Goal: Task Accomplishment & Management: Use online tool/utility

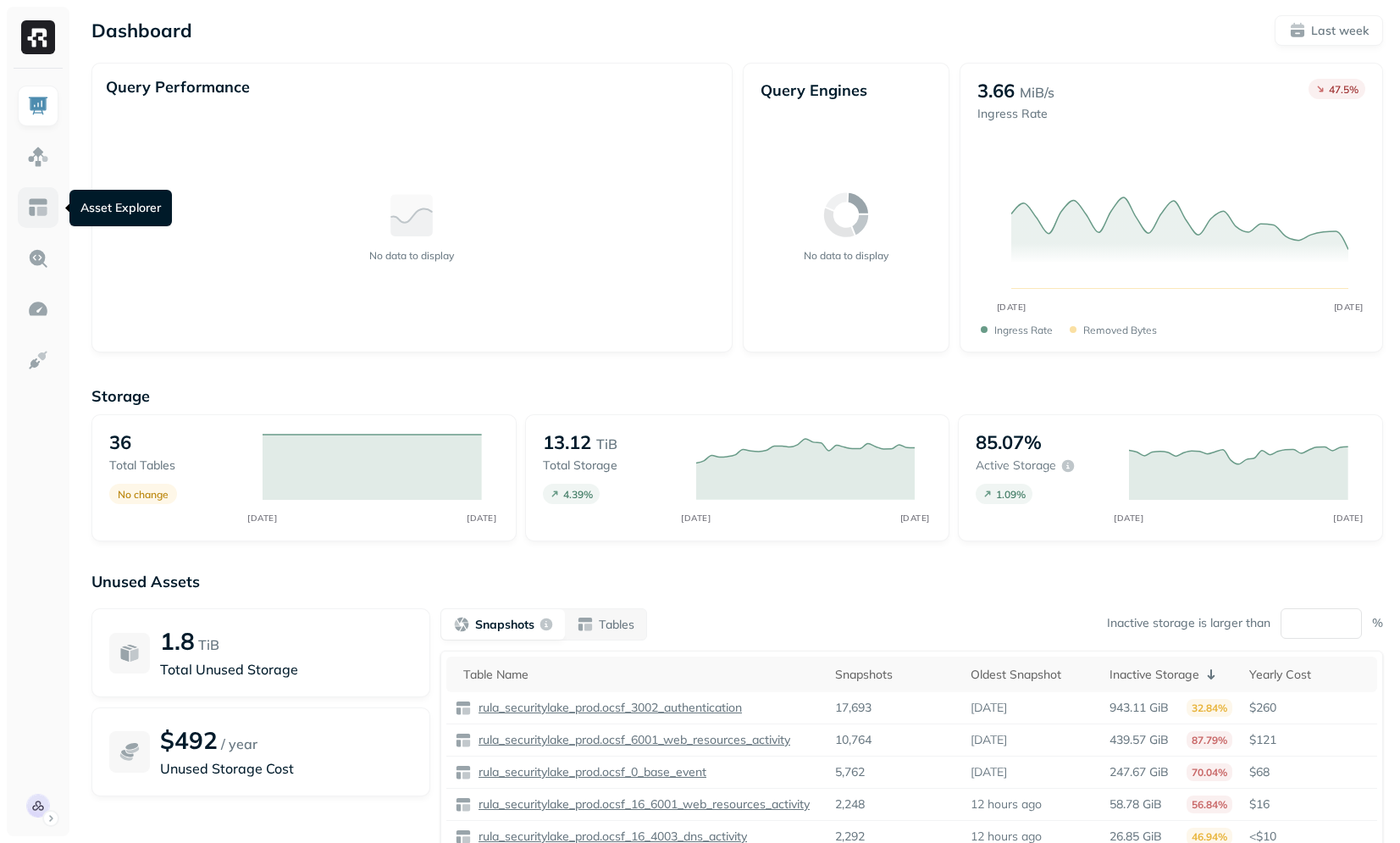
click at [48, 207] on img at bounding box center [38, 207] width 22 height 22
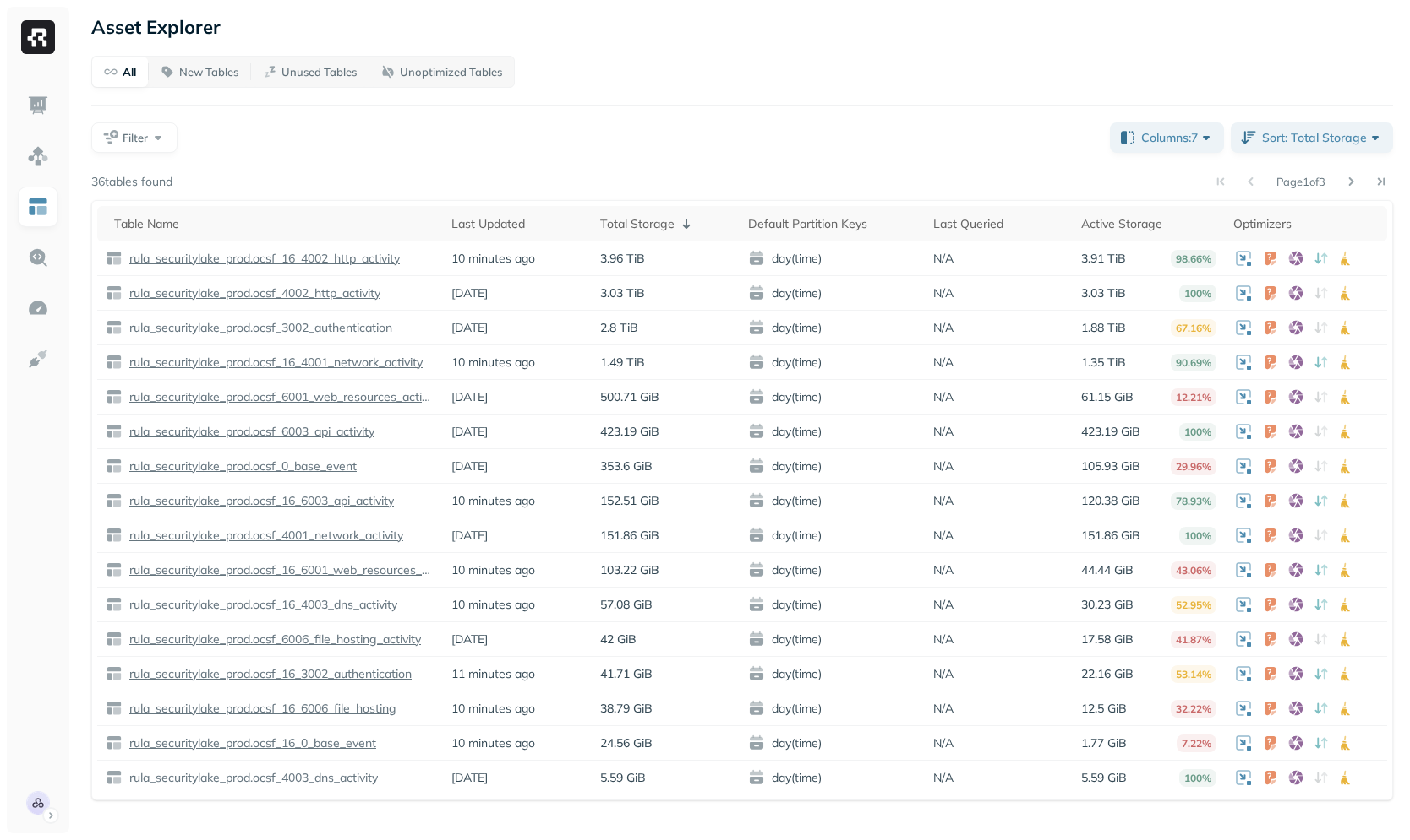
click at [143, 154] on div "All New Tables Unused Tables Unoptimized Tables Filter Columns: 7 Sort: Total S…" at bounding box center [742, 428] width 1301 height 745
click at [147, 141] on span "Filter" at bounding box center [135, 138] width 25 height 16
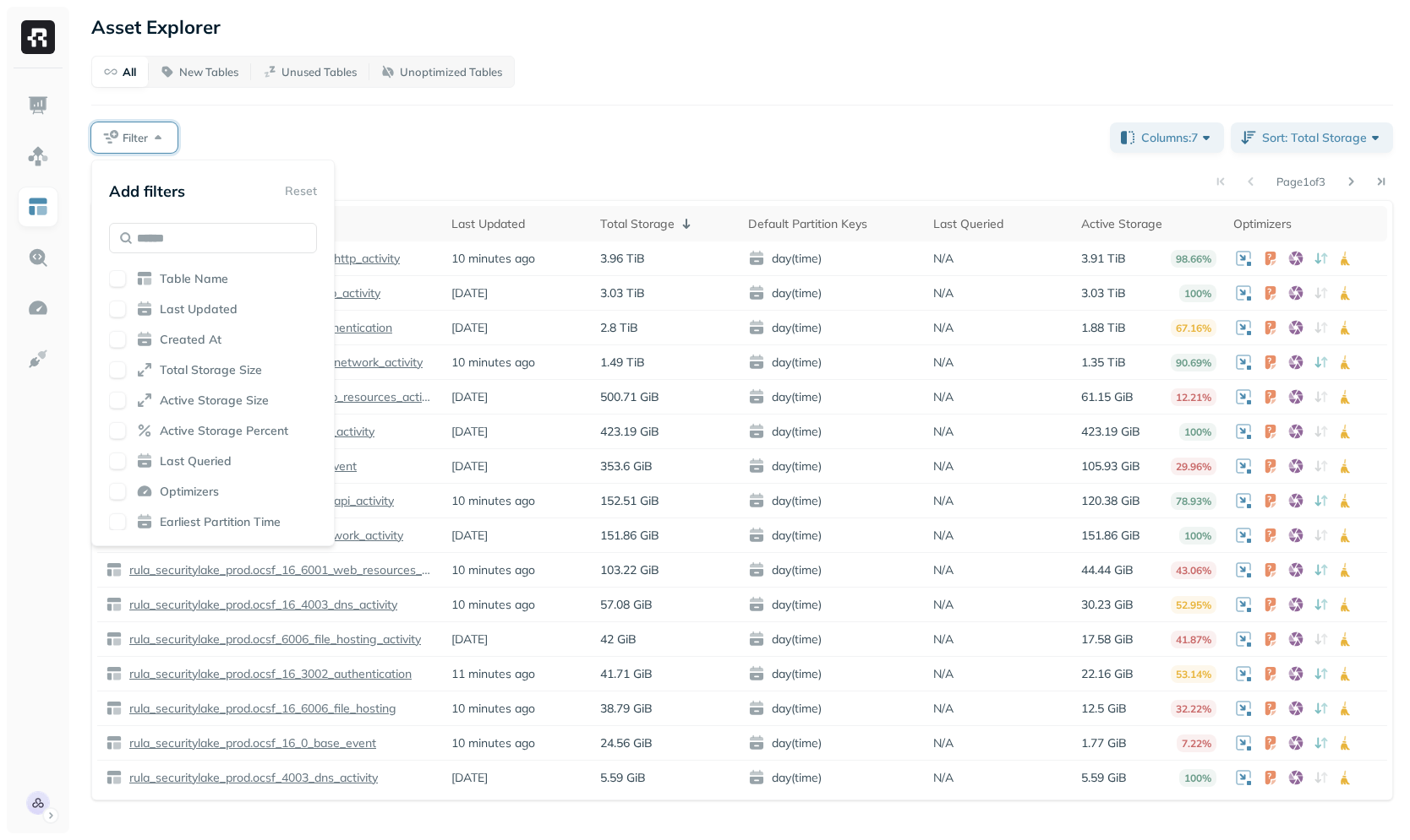
click at [172, 265] on div "Add filters Reset Table Name Last Updated Created At Total Storage Size Active …" at bounding box center [212, 353] width 208 height 355
drag, startPoint x: 234, startPoint y: 268, endPoint x: 226, endPoint y: 278, distance: 12.8
click at [233, 269] on div "Add filters Reset Table Name Last Updated Created At Total Storage Size Active …" at bounding box center [212, 353] width 208 height 355
click at [225, 279] on div "Table Name" at bounding box center [212, 278] width 208 height 17
click at [483, 147] on div "Filter" at bounding box center [593, 137] width 1004 height 30
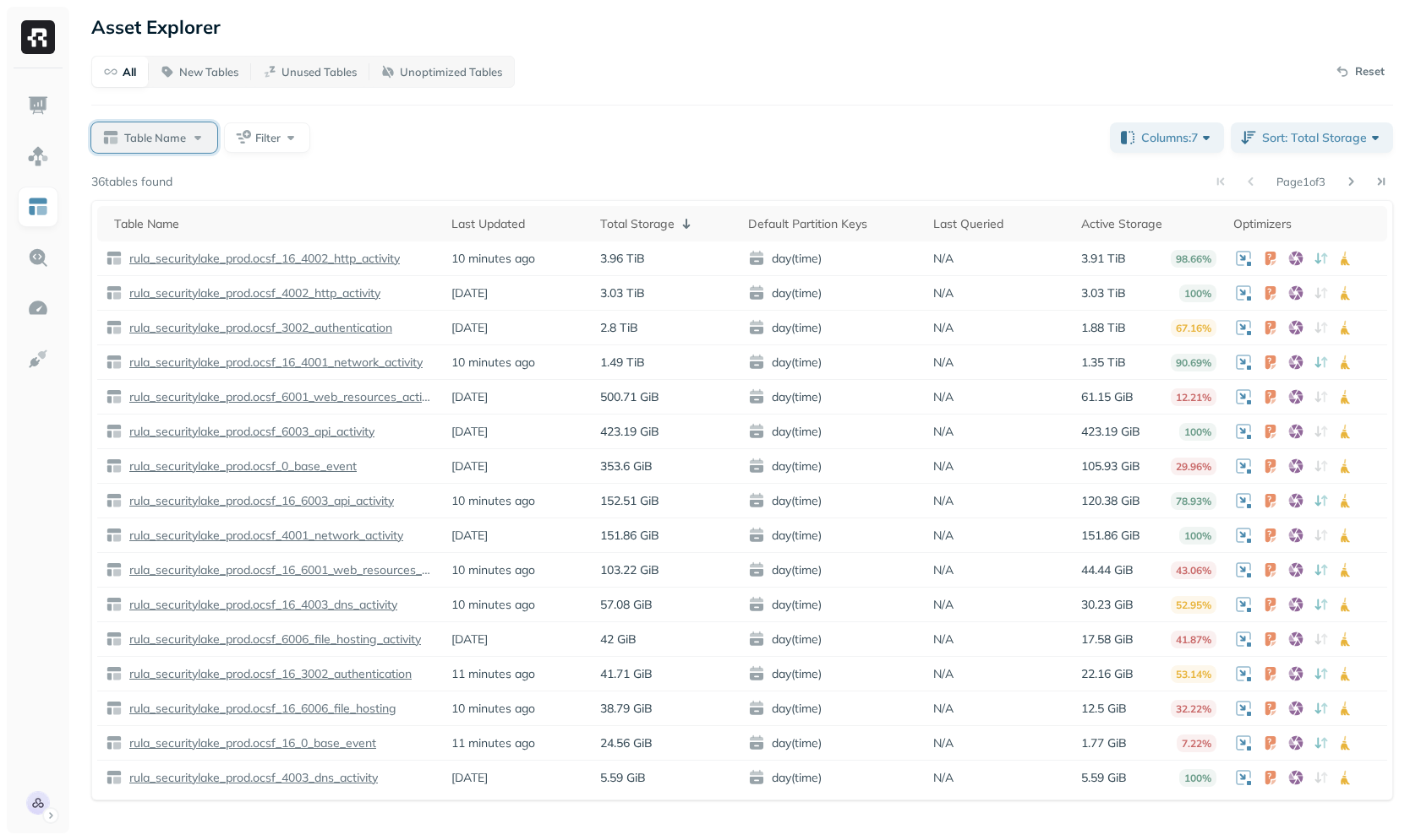
click at [174, 135] on span "Table Name" at bounding box center [154, 138] width 61 height 16
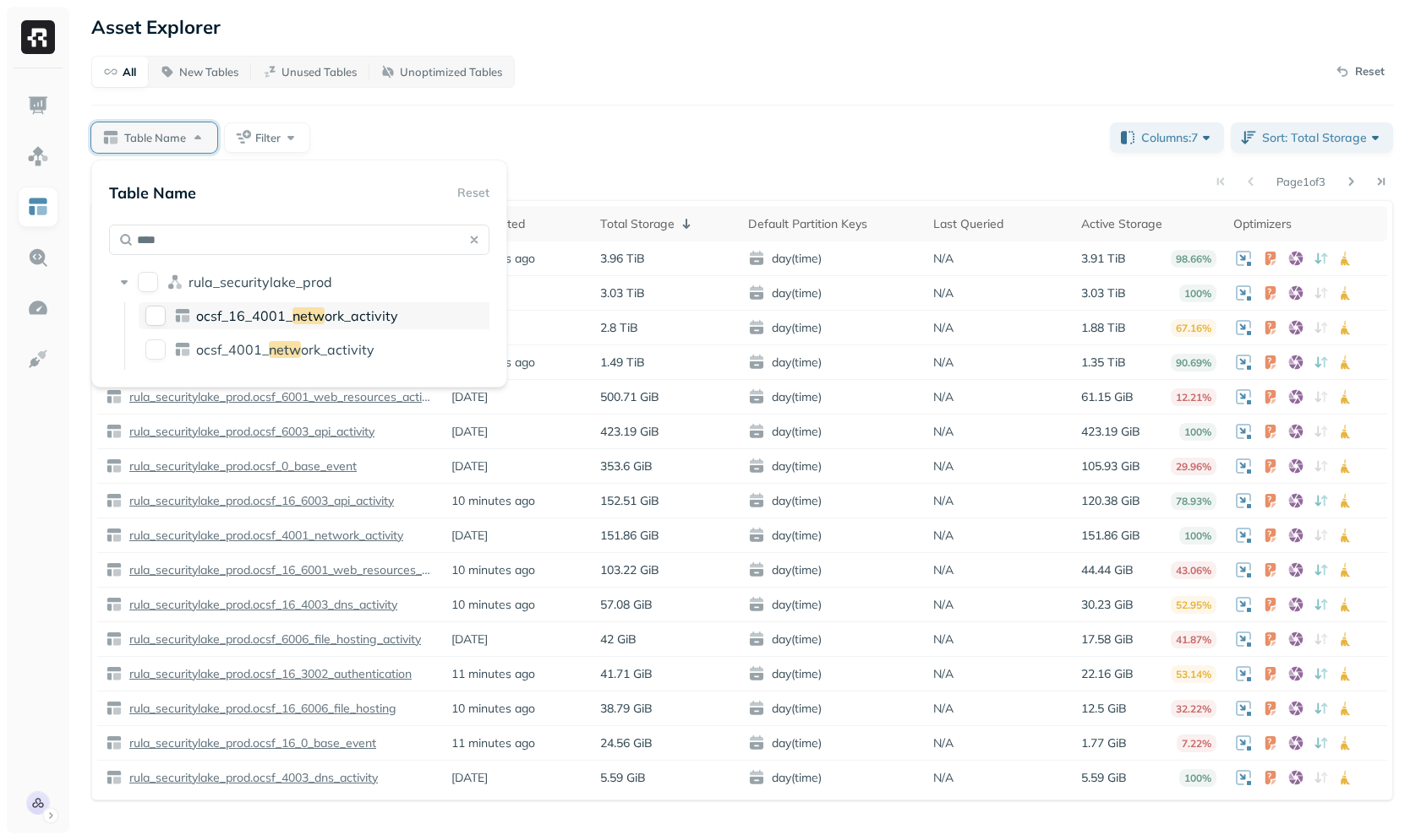
type input "****"
click at [320, 324] on div "ocsf_16_4001_ netw ork_activity" at bounding box center [322, 315] width 366 height 27
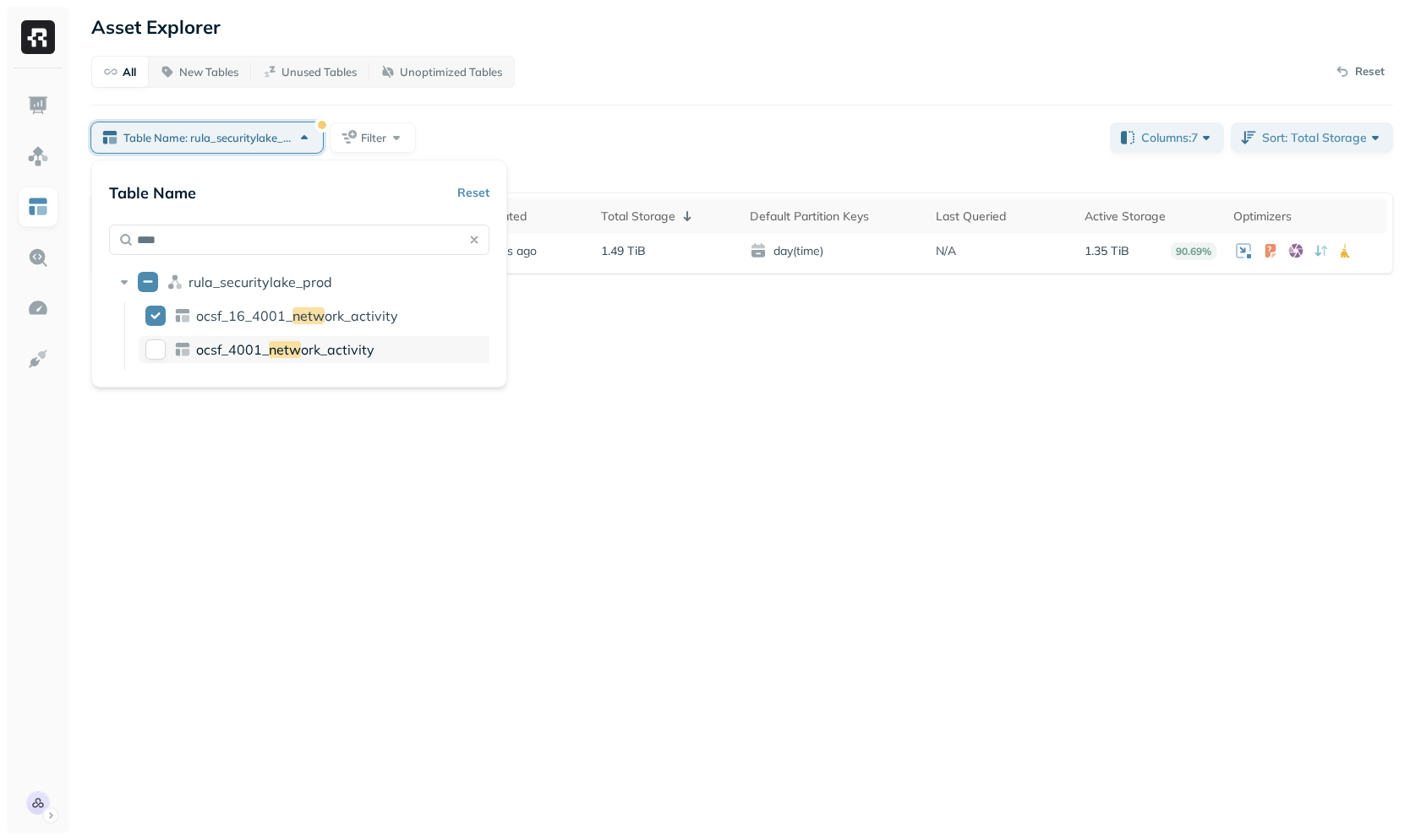
click at [297, 361] on div "ocsf_4001_ netw ork_activity" at bounding box center [322, 349] width 366 height 27
click at [534, 426] on div "Asset Explorer All New Tables Unused Tables Unoptimized Tables Reset Table Name…" at bounding box center [742, 420] width 1335 height 840
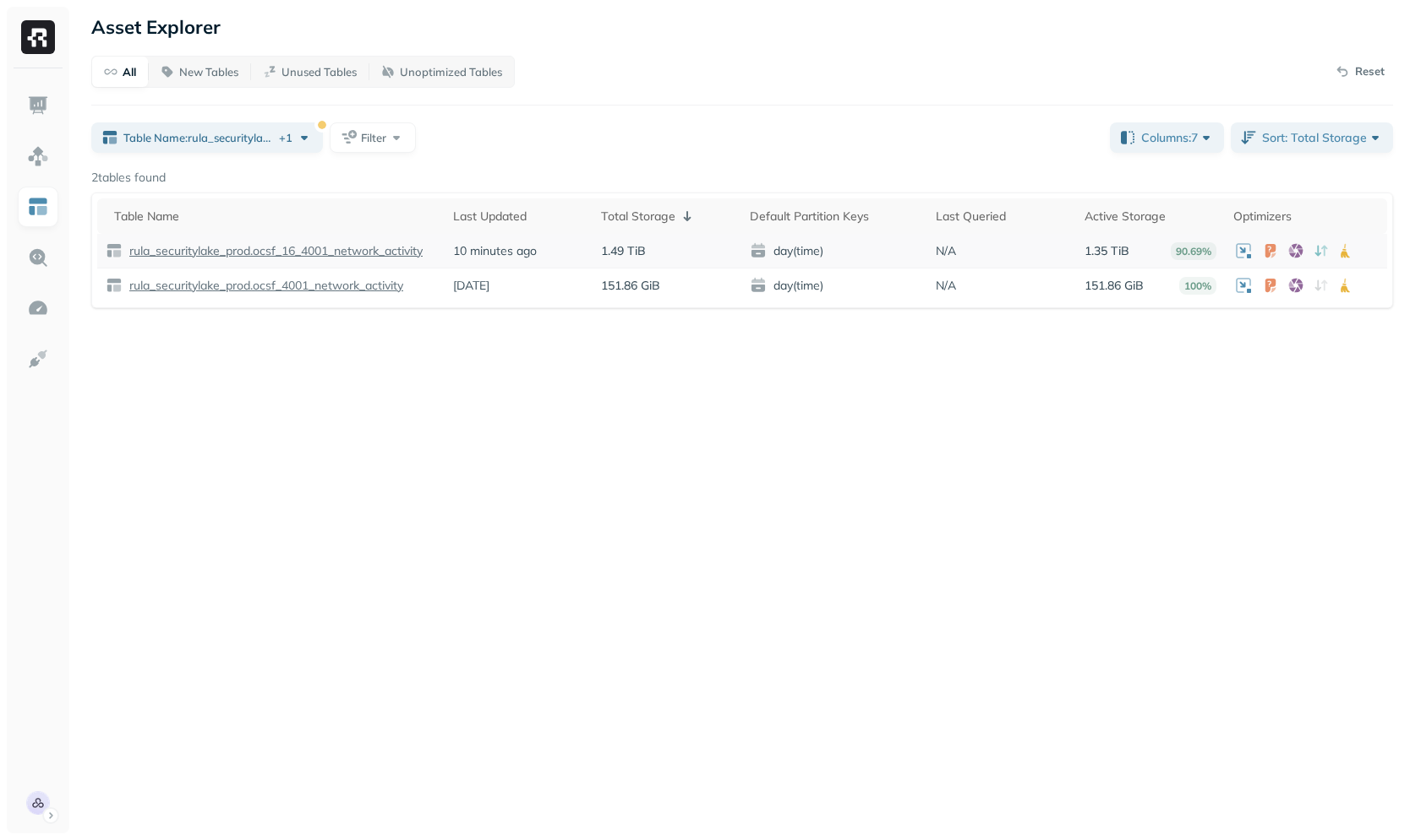
click at [284, 249] on p "rula_securitylake_prod.ocsf_16_4001_network_activity" at bounding box center [274, 251] width 297 height 16
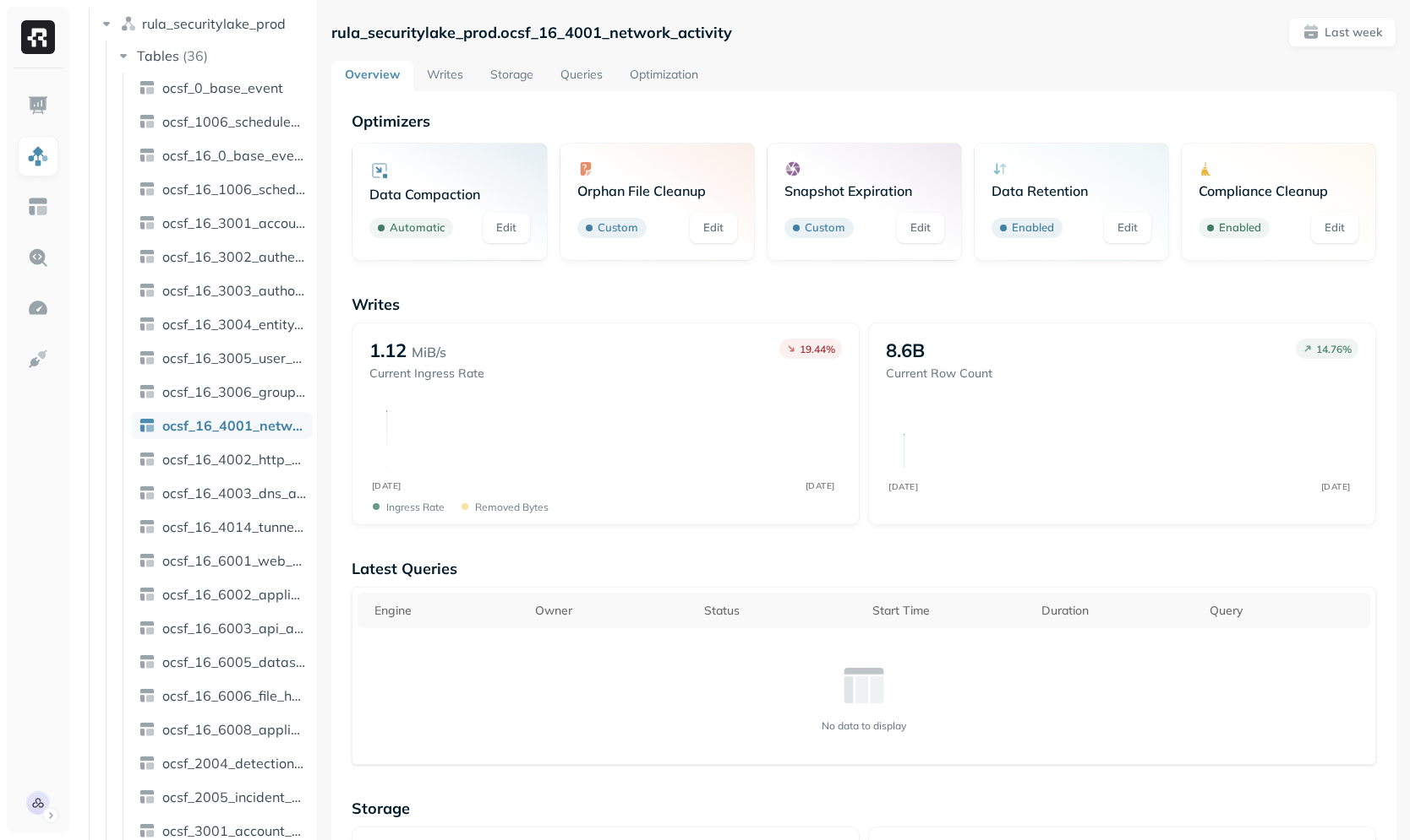
scroll to position [129, 0]
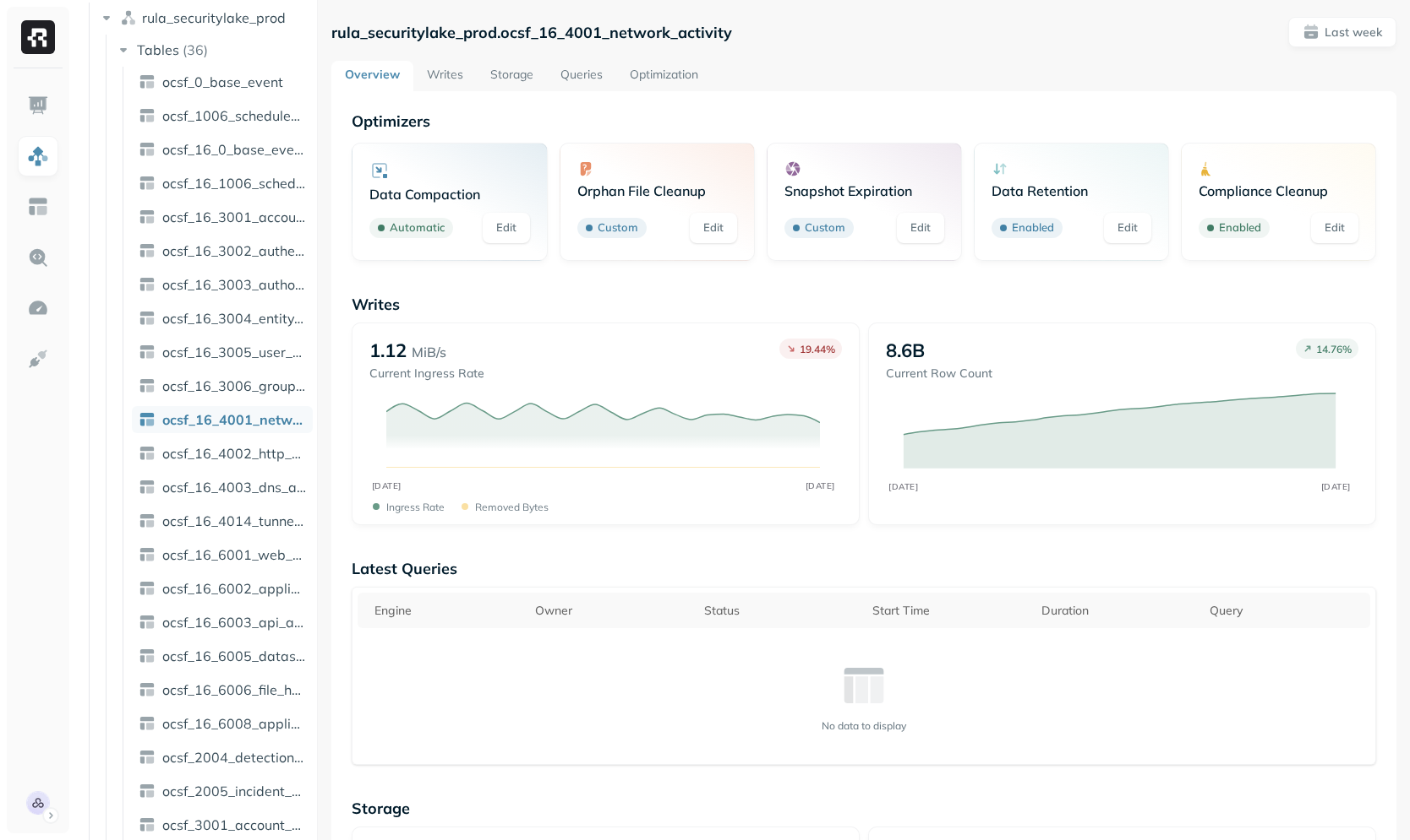
click at [494, 73] on link "Storage" at bounding box center [512, 76] width 70 height 30
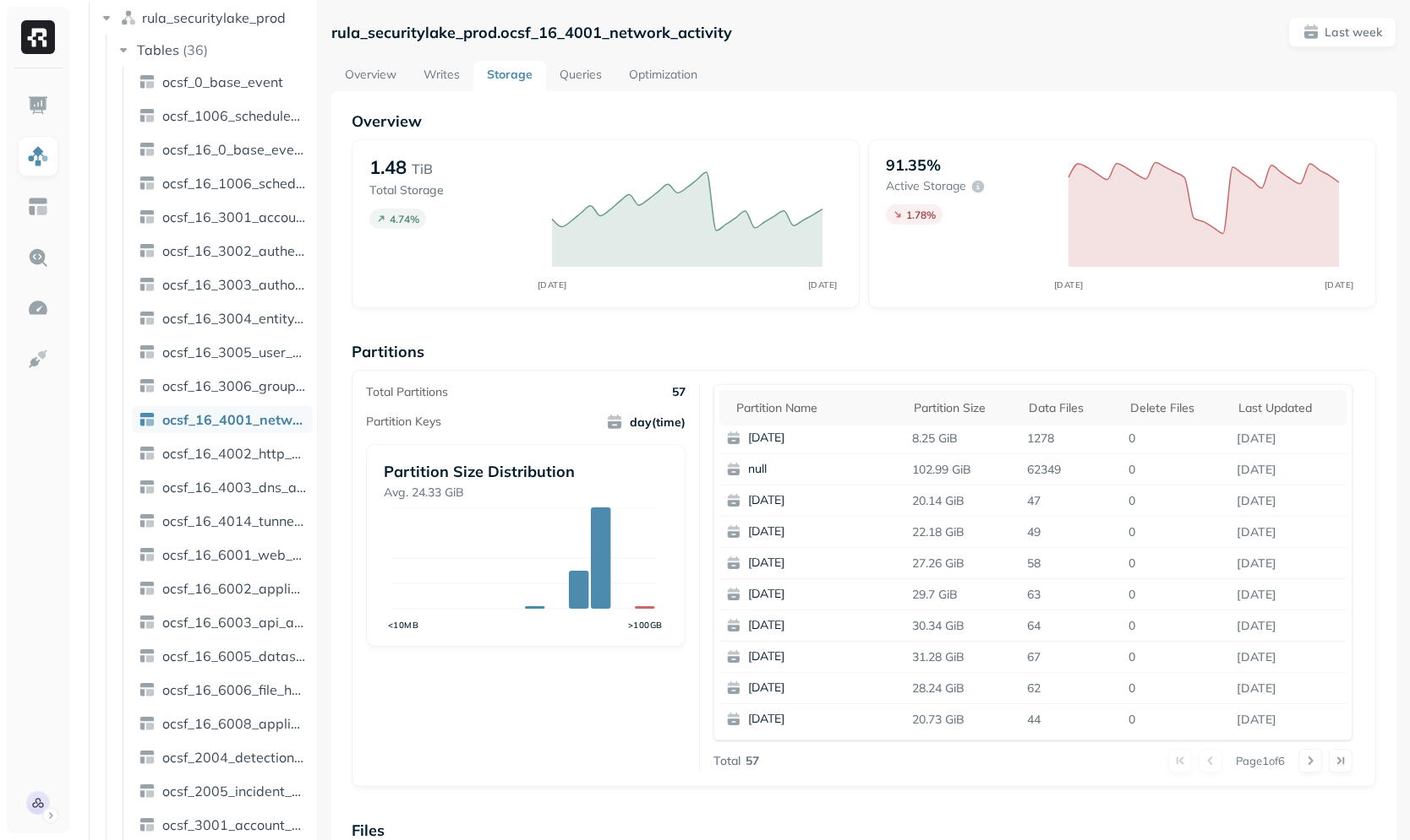
click at [676, 84] on link "Optimization" at bounding box center [662, 76] width 95 height 30
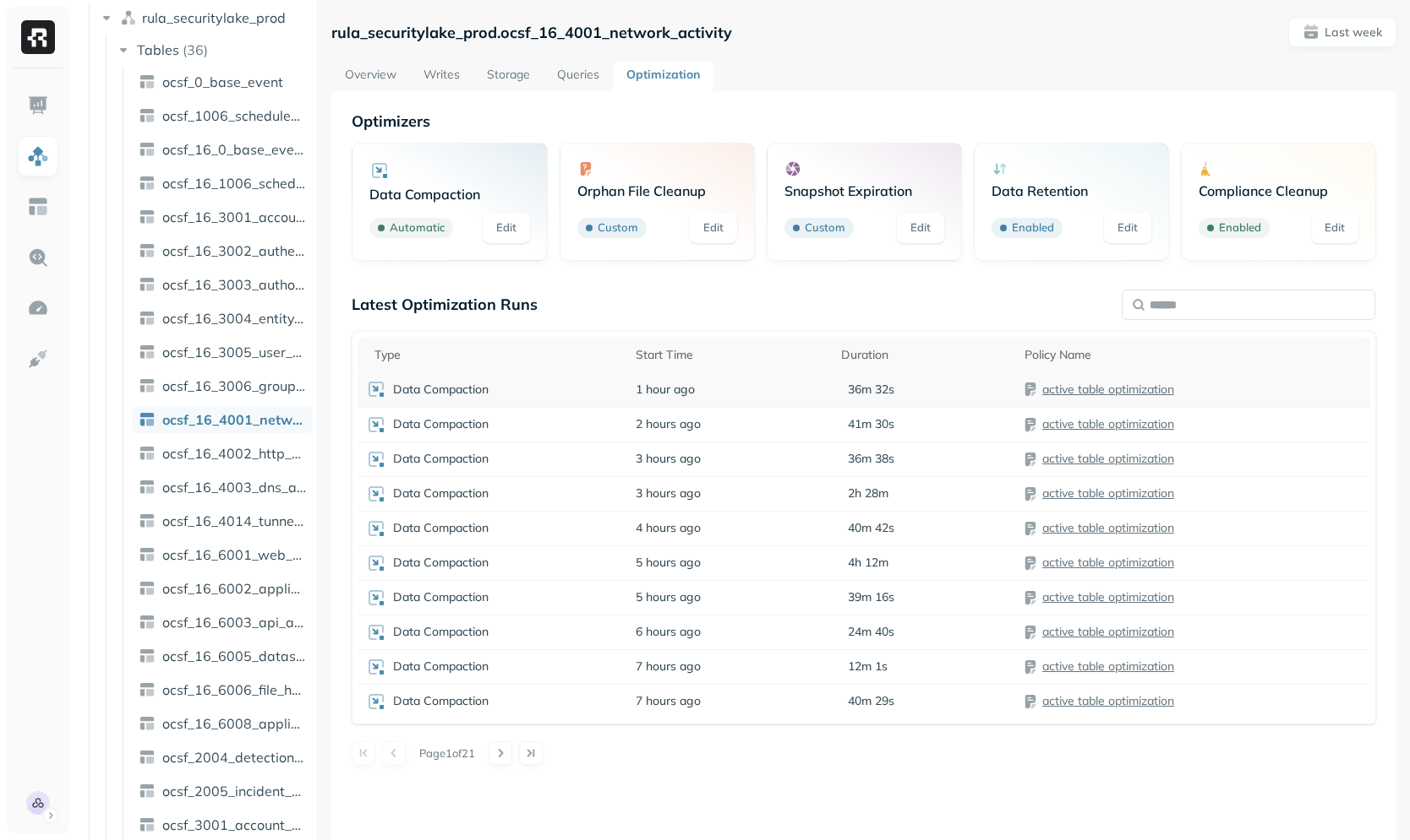
click at [531, 387] on div "Data Compaction" at bounding box center [493, 389] width 253 height 20
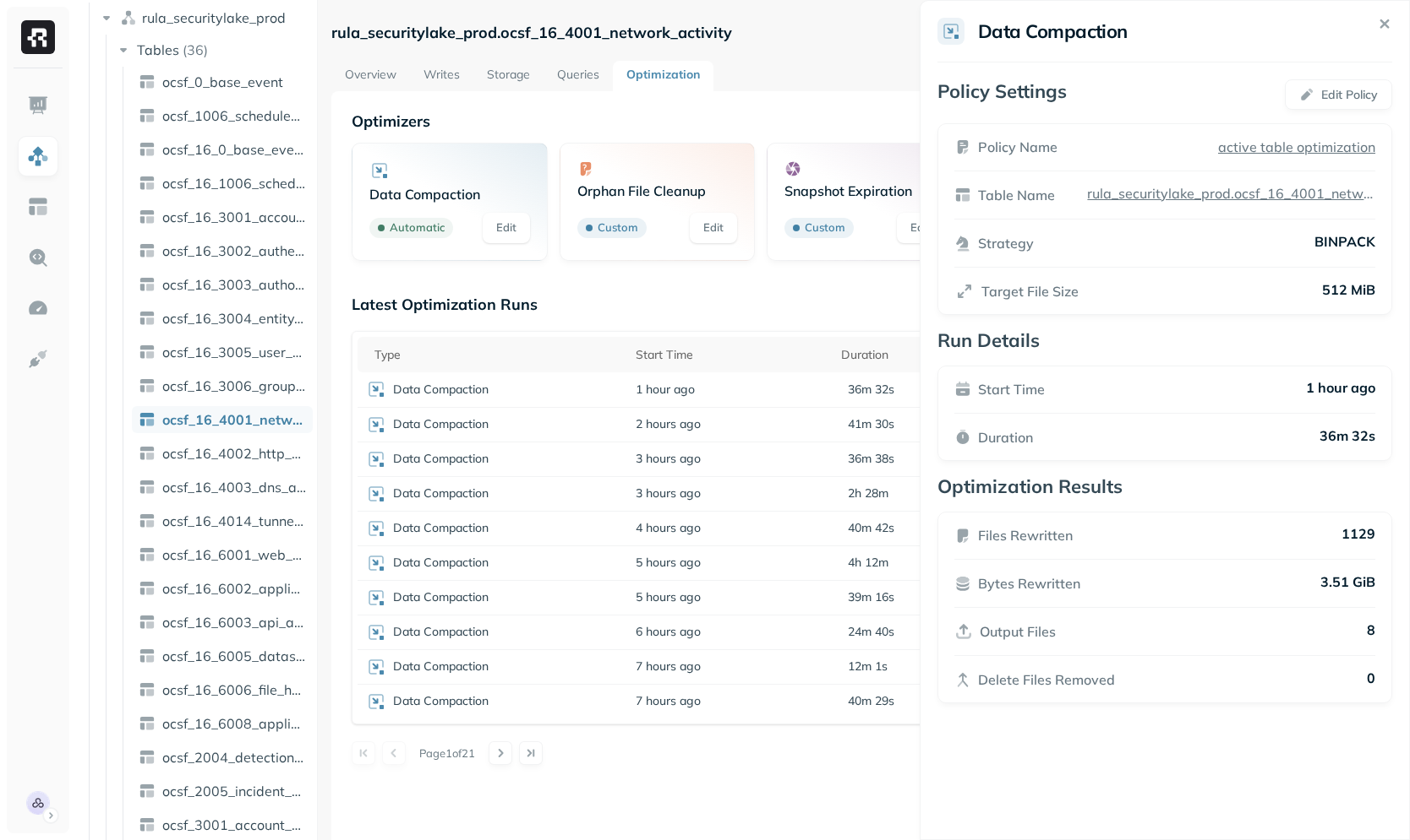
click at [744, 787] on html "Assets AWS Glue rula_securitylake_prod Tables ( 36 ) ocsf_0_base_event ocsf_100…" at bounding box center [705, 420] width 1410 height 840
